Goal: Find specific page/section: Find specific page/section

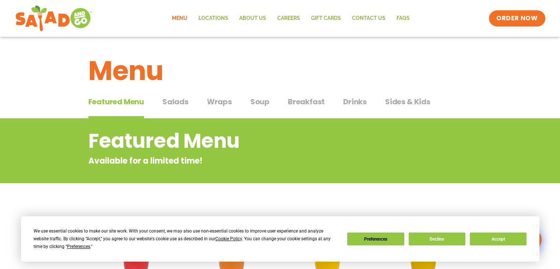
click at [185, 102] on span "Salads" at bounding box center [175, 101] width 26 height 11
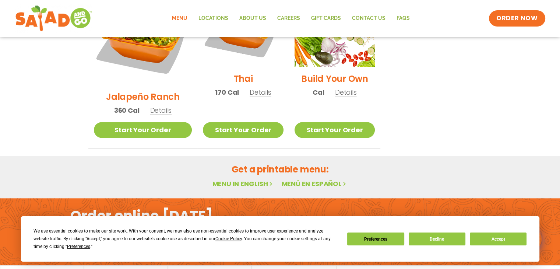
scroll to position [618, 0]
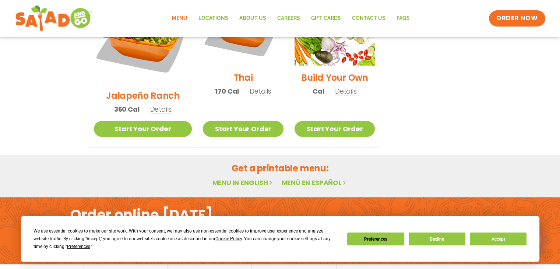
click at [68, 17] on img at bounding box center [54, 18] width 78 height 29
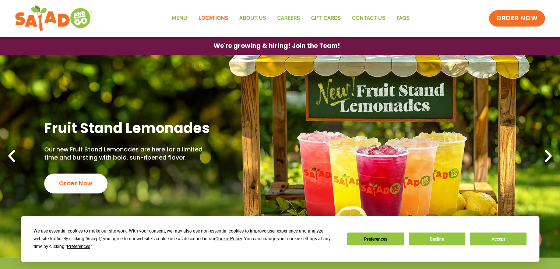
click at [226, 21] on link "Locations" at bounding box center [212, 18] width 41 height 17
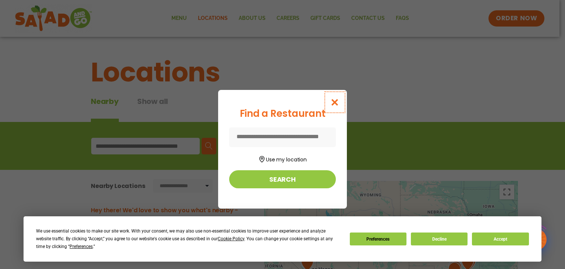
click at [335, 103] on icon "Close modal" at bounding box center [334, 102] width 9 height 8
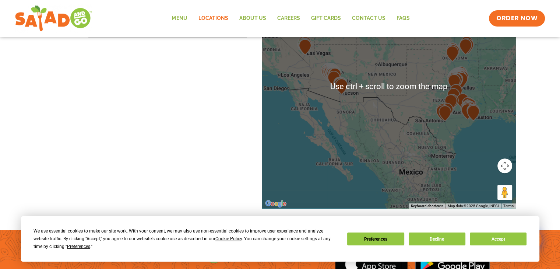
scroll to position [221, 0]
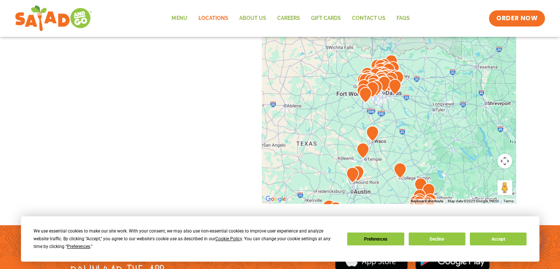
drag, startPoint x: 431, startPoint y: 98, endPoint x: 270, endPoint y: 152, distance: 169.8
click at [270, 152] on div at bounding box center [389, 82] width 254 height 244
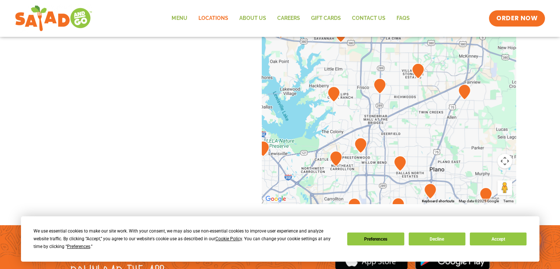
drag, startPoint x: 421, startPoint y: 76, endPoint x: 358, endPoint y: 123, distance: 78.0
click at [358, 123] on div at bounding box center [389, 82] width 254 height 244
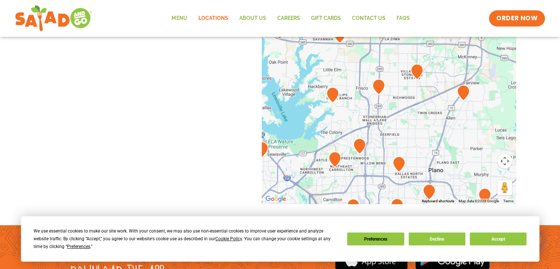
click at [361, 146] on img at bounding box center [359, 146] width 19 height 22
click at [360, 143] on img at bounding box center [359, 146] width 19 height 22
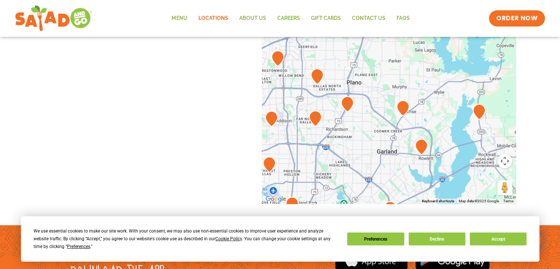
drag, startPoint x: 436, startPoint y: 144, endPoint x: 356, endPoint y: 61, distance: 115.1
click at [356, 61] on div at bounding box center [389, 82] width 254 height 244
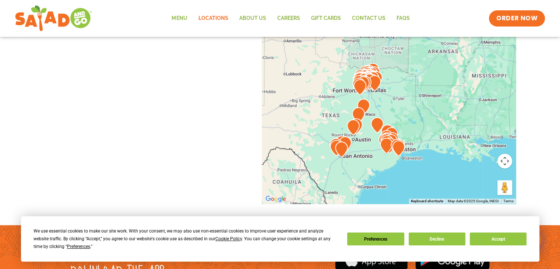
drag, startPoint x: 393, startPoint y: 161, endPoint x: 399, endPoint y: 100, distance: 61.0
click at [399, 100] on div at bounding box center [389, 82] width 254 height 244
click at [173, 18] on link "Menu" at bounding box center [179, 18] width 26 height 17
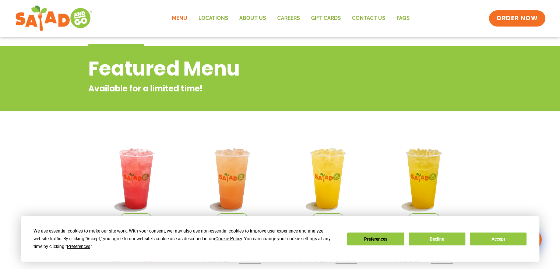
scroll to position [184, 0]
